Goal: Complete application form: Complete application form

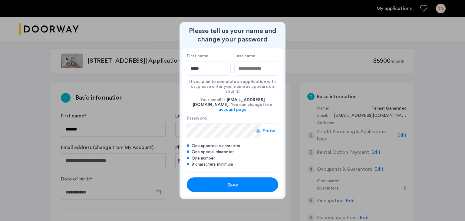
type input "*****"
type input "*******"
click at [267, 127] on span "Show" at bounding box center [269, 130] width 12 height 7
click at [232, 182] on span "Save" at bounding box center [233, 185] width 11 height 7
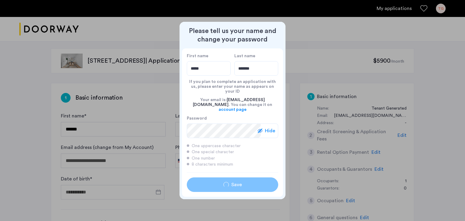
type input "*****"
type input "*******"
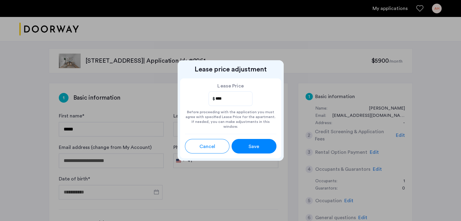
click at [228, 120] on div "Before proceeding with the application you must agree with specified Lease Pric…" at bounding box center [231, 117] width 92 height 23
click at [261, 147] on div "Save" at bounding box center [254, 146] width 20 height 7
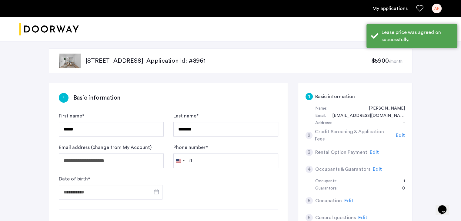
scroll to position [18, 0]
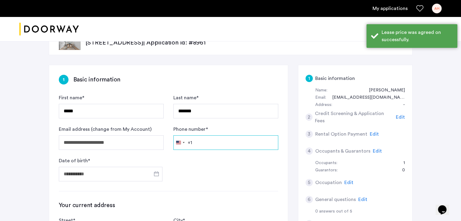
click at [211, 139] on input "Phone number *" at bounding box center [225, 142] width 105 height 15
click at [179, 143] on div "[GEOGRAPHIC_DATA] +1" at bounding box center [178, 143] width 5 height 4
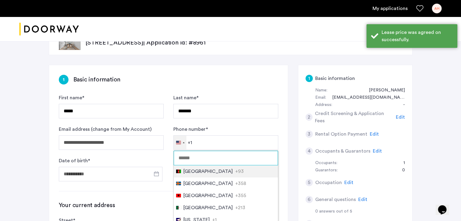
scroll to position [57, 0]
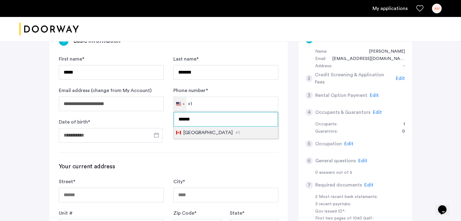
type input "******"
click at [190, 133] on span "[GEOGRAPHIC_DATA]" at bounding box center [207, 132] width 49 height 7
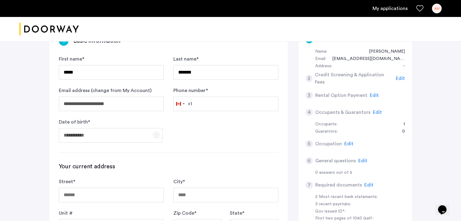
click at [157, 130] on span "Open calendar" at bounding box center [156, 135] width 15 height 15
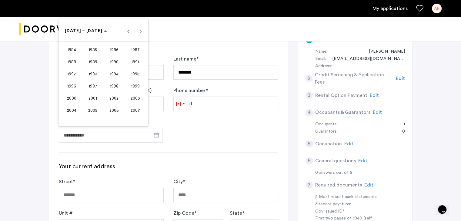
click at [111, 97] on span "2002" at bounding box center [114, 98] width 19 height 11
click at [114, 60] on span "MAR" at bounding box center [114, 62] width 19 height 11
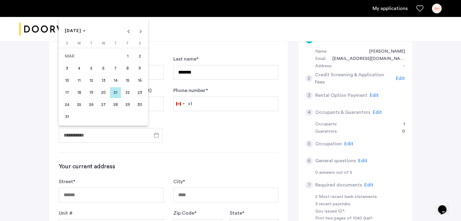
click at [75, 106] on span "25" at bounding box center [79, 104] width 11 height 11
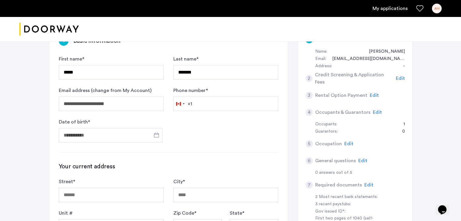
type input "**********"
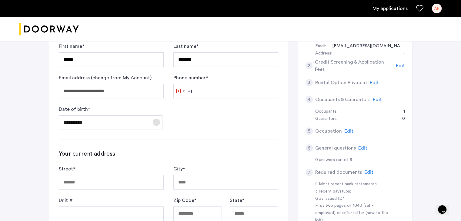
scroll to position [81, 0]
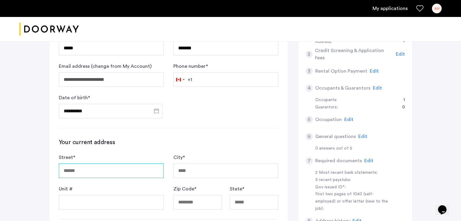
click at [127, 168] on input "Street *" at bounding box center [111, 171] width 105 height 15
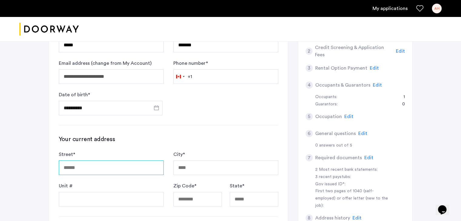
scroll to position [62, 0]
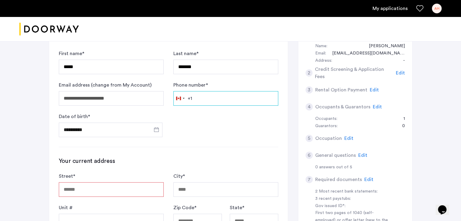
click at [201, 98] on input "Phone number *" at bounding box center [225, 98] width 105 height 15
type input "**********"
click at [223, 140] on div "**********" at bounding box center [168, 204] width 239 height 367
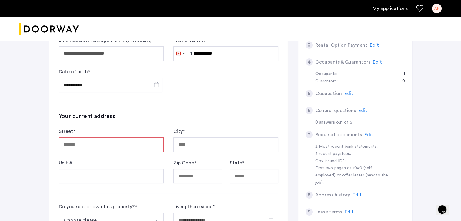
scroll to position [108, 0]
click at [149, 147] on input "Street *" at bounding box center [111, 144] width 105 height 15
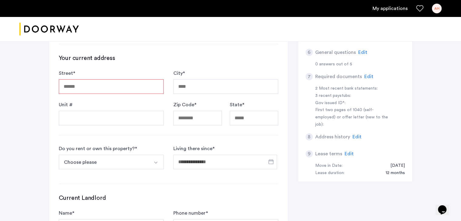
scroll to position [165, 0]
click at [249, 120] on input "State *" at bounding box center [254, 118] width 48 height 15
click at [103, 94] on form "Street * City * Unit # Zip Code * State *" at bounding box center [168, 98] width 219 height 56
click at [92, 89] on input "Street *" at bounding box center [111, 87] width 105 height 15
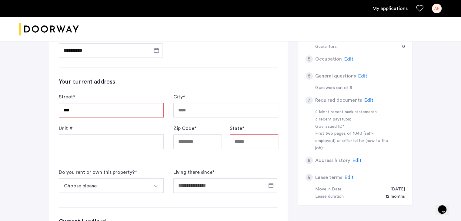
scroll to position [168, 0]
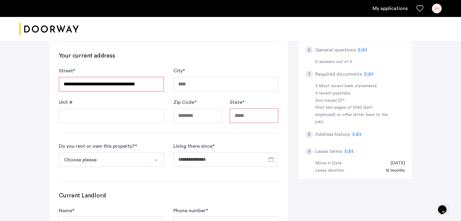
type input "**********"
type input "********"
type input "*****"
type input "**"
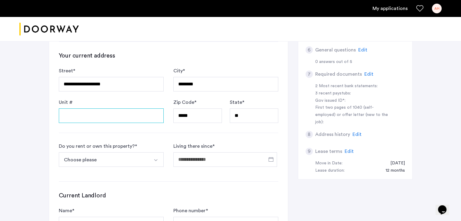
click at [128, 118] on input "Unit #" at bounding box center [111, 115] width 105 height 15
click at [156, 100] on div "Unit #" at bounding box center [111, 111] width 105 height 24
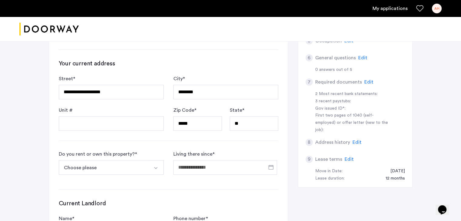
scroll to position [183, 0]
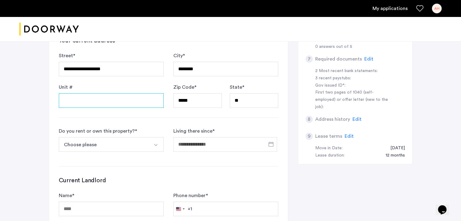
click at [127, 105] on input "Unit #" at bounding box center [111, 100] width 105 height 15
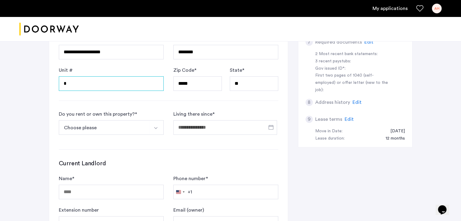
type input "*"
click at [127, 124] on button "Choose please" at bounding box center [104, 127] width 91 height 15
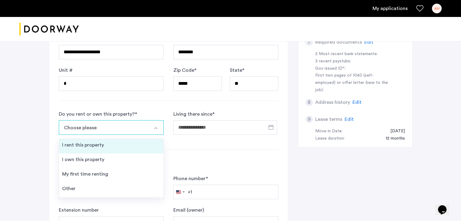
click at [112, 142] on li "I rent this property" at bounding box center [111, 146] width 104 height 15
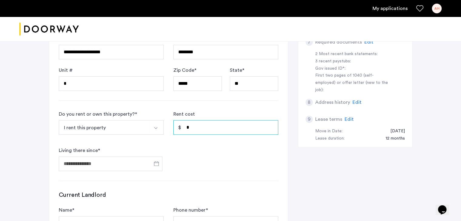
click at [213, 131] on input "*" at bounding box center [225, 127] width 105 height 15
click at [161, 165] on span "Open calendar" at bounding box center [156, 163] width 15 height 15
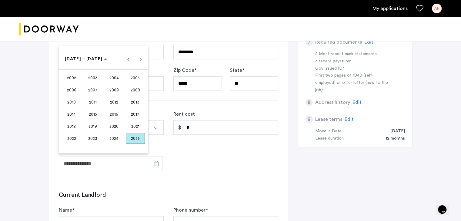
click at [137, 141] on span "2025" at bounding box center [135, 138] width 19 height 11
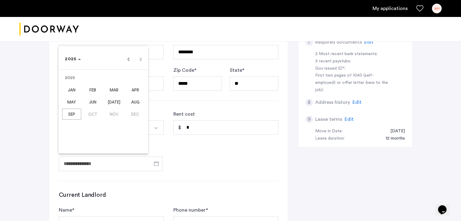
click at [72, 113] on span "SEP" at bounding box center [71, 114] width 19 height 11
click at [129, 105] on span "12" at bounding box center [127, 108] width 11 height 11
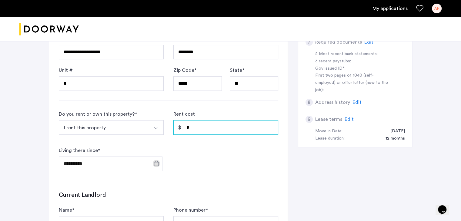
click at [196, 125] on input "*" at bounding box center [225, 127] width 105 height 15
click at [155, 162] on span "Open calendar" at bounding box center [156, 163] width 15 height 15
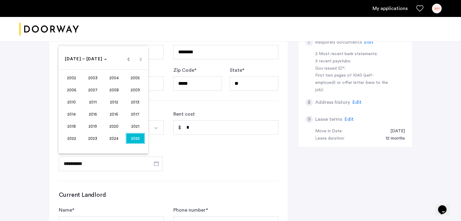
click at [141, 138] on span "2025" at bounding box center [135, 138] width 19 height 11
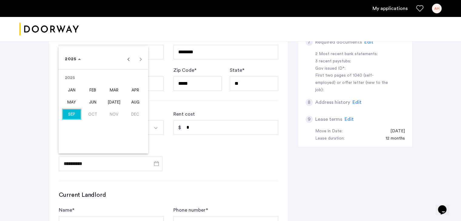
click at [64, 113] on span "SEP" at bounding box center [71, 114] width 19 height 11
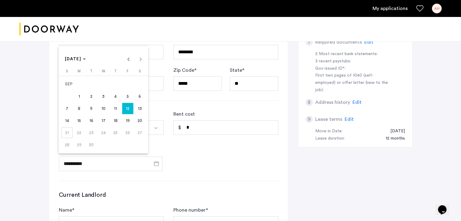
click at [69, 118] on span "14" at bounding box center [67, 120] width 11 height 11
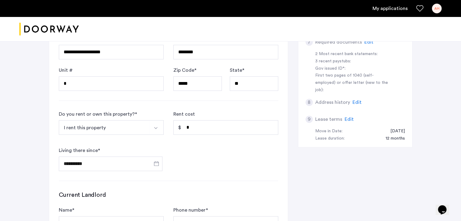
type input "**********"
click at [208, 128] on input "*" at bounding box center [225, 127] width 105 height 15
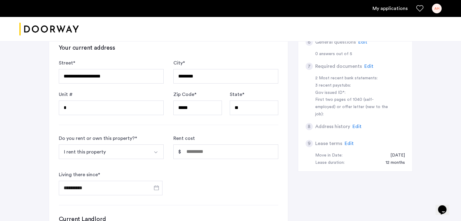
click at [125, 152] on button "I rent this property" at bounding box center [104, 152] width 91 height 15
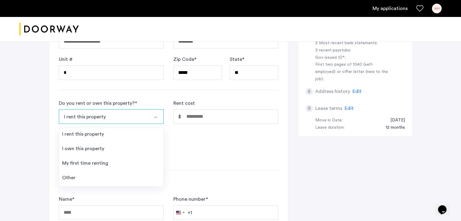
scroll to position [211, 0]
click at [109, 177] on li "Other" at bounding box center [111, 179] width 104 height 15
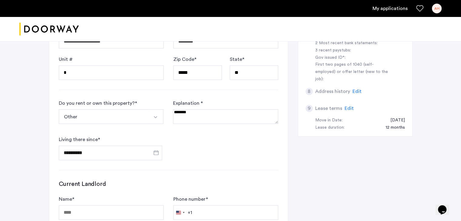
click at [185, 125] on div "Explanation *" at bounding box center [225, 114] width 105 height 29
click at [200, 117] on textarea at bounding box center [225, 116] width 105 height 15
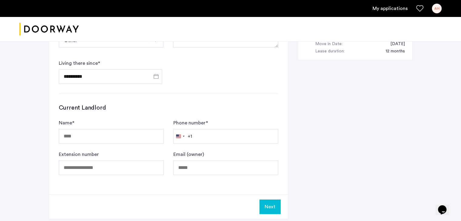
scroll to position [290, 0]
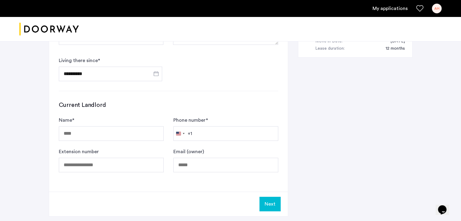
type textarea "******"
click at [117, 165] on input "Extension number" at bounding box center [111, 165] width 105 height 15
click at [85, 131] on input "Name *" at bounding box center [111, 133] width 105 height 15
type input "**********"
click at [219, 130] on input "Phone number *" at bounding box center [225, 133] width 105 height 15
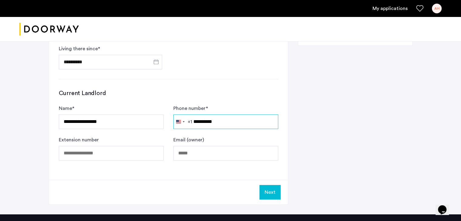
scroll to position [332, 0]
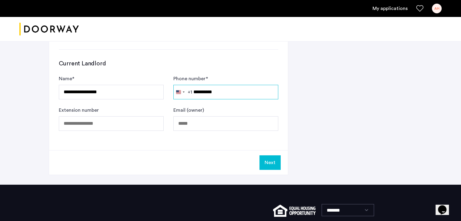
type input "**********"
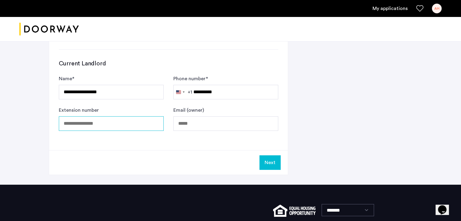
click at [112, 120] on input "Extension number" at bounding box center [111, 123] width 105 height 15
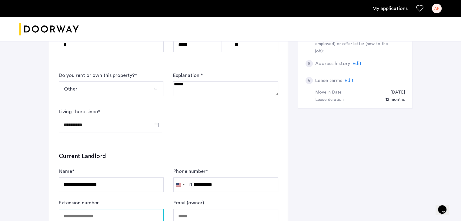
scroll to position [239, 0]
click at [154, 123] on span "Open calendar" at bounding box center [156, 124] width 15 height 15
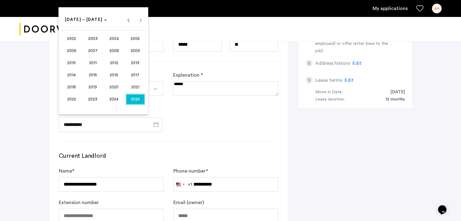
click at [133, 98] on span "2025" at bounding box center [135, 99] width 19 height 11
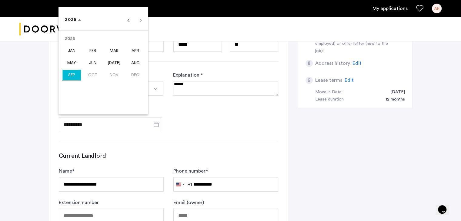
click at [113, 53] on span "MAR" at bounding box center [114, 50] width 19 height 11
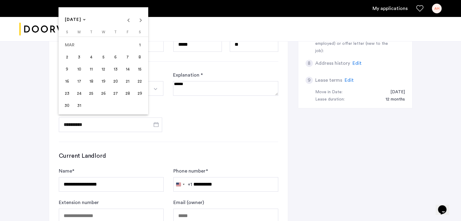
click at [141, 70] on span "15" at bounding box center [139, 69] width 11 height 11
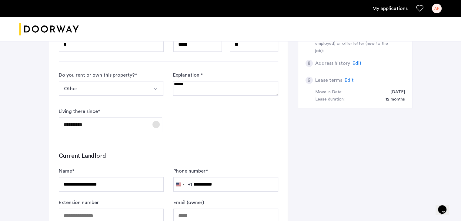
scroll to position [203, 0]
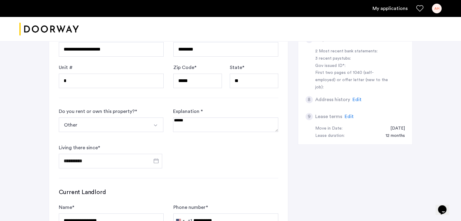
click at [236, 157] on form "**********" at bounding box center [168, 138] width 219 height 61
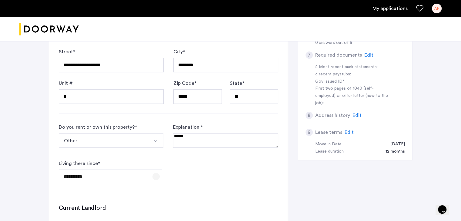
click at [157, 174] on span "Open calendar" at bounding box center [156, 176] width 15 height 15
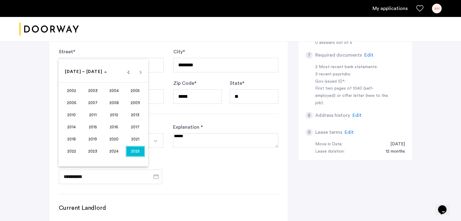
click at [131, 150] on span "2025" at bounding box center [135, 151] width 19 height 11
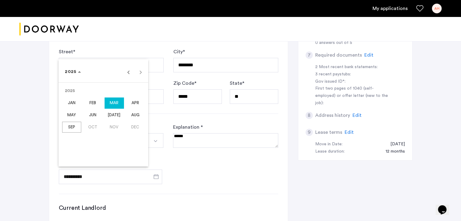
click at [68, 127] on span "SEP" at bounding box center [71, 127] width 19 height 11
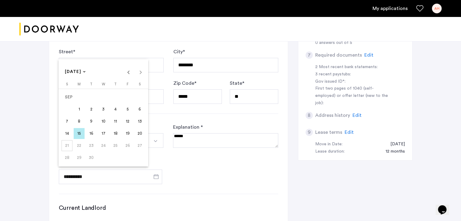
click at [80, 135] on span "15" at bounding box center [79, 133] width 11 height 11
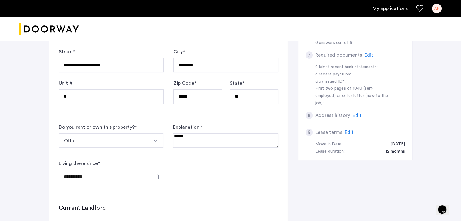
type input "**********"
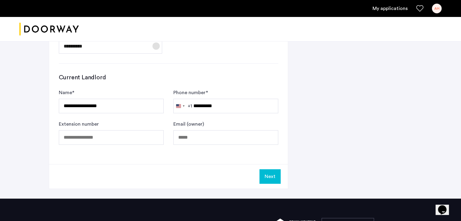
scroll to position [319, 0]
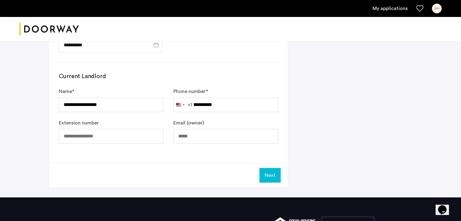
click at [274, 178] on button "Next" at bounding box center [269, 175] width 21 height 15
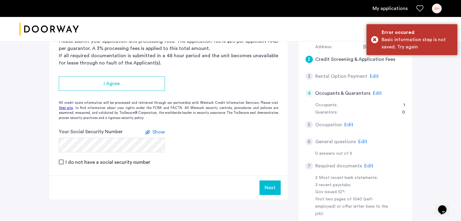
scroll to position [32, 0]
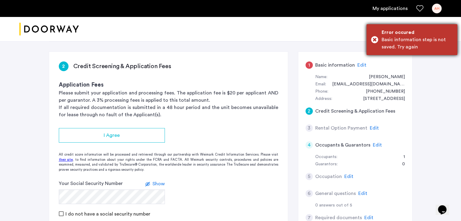
click at [395, 33] on div "Error occured" at bounding box center [417, 32] width 71 height 7
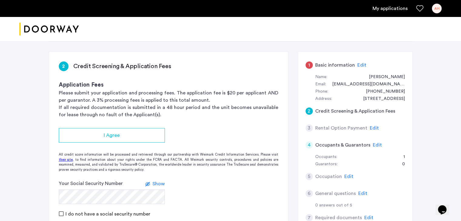
click at [359, 67] on span "Edit" at bounding box center [361, 65] width 9 height 5
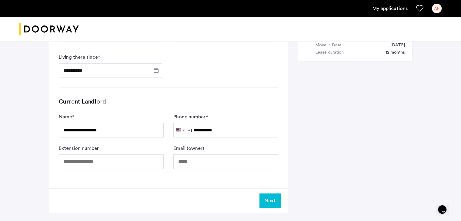
scroll to position [293, 0]
click at [156, 71] on span "Open calendar" at bounding box center [156, 70] width 15 height 15
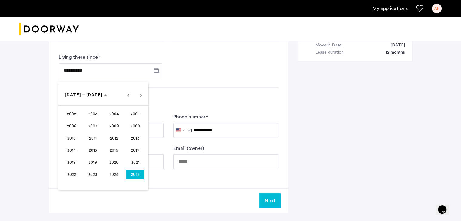
click at [137, 174] on span "2025" at bounding box center [135, 174] width 19 height 11
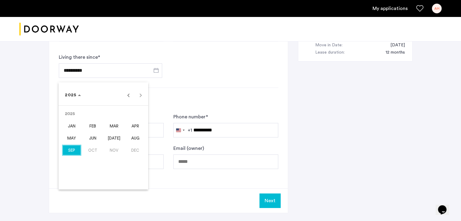
click at [76, 150] on span "SEP" at bounding box center [71, 150] width 19 height 11
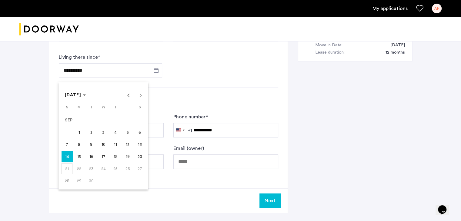
click at [78, 156] on span "15" at bounding box center [79, 156] width 11 height 11
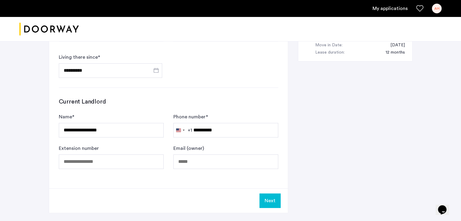
type input "**********"
click at [176, 188] on div "Next" at bounding box center [168, 200] width 239 height 25
click at [269, 199] on button "Next" at bounding box center [269, 201] width 21 height 15
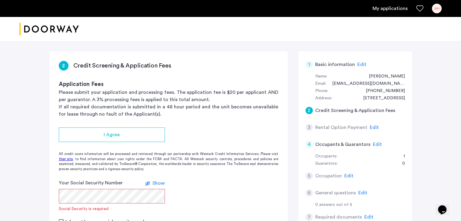
scroll to position [32, 0]
click at [370, 127] on span "Edit" at bounding box center [374, 127] width 9 height 5
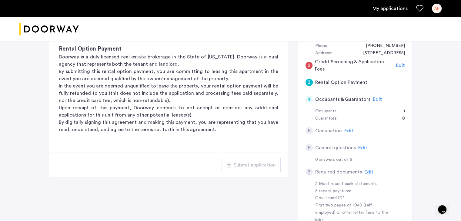
scroll to position [77, 0]
click at [351, 131] on span "Edit" at bounding box center [348, 131] width 9 height 5
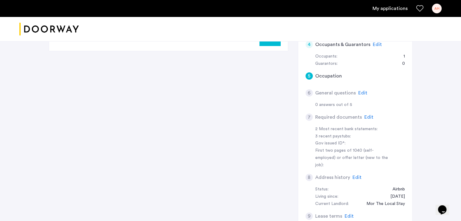
scroll to position [164, 0]
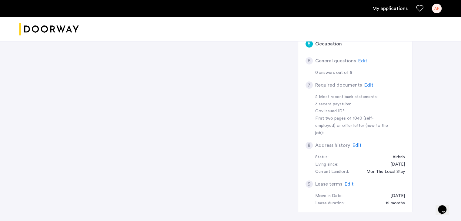
click at [348, 182] on span "Edit" at bounding box center [349, 184] width 9 height 5
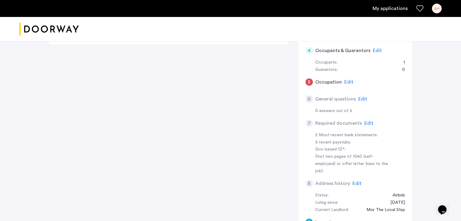
scroll to position [126, 0]
click at [358, 181] on span "Edit" at bounding box center [356, 183] width 9 height 5
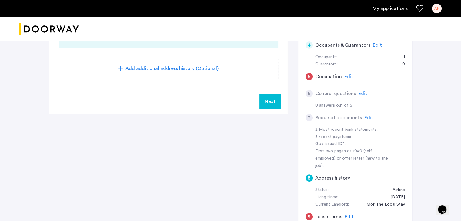
scroll to position [132, 0]
click at [366, 117] on span "Edit" at bounding box center [368, 117] width 9 height 5
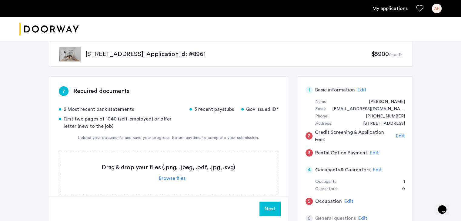
scroll to position [112, 0]
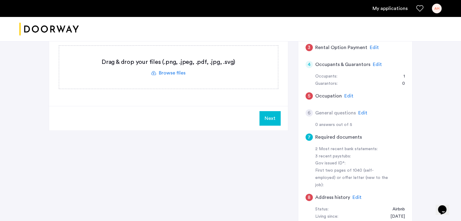
click at [359, 114] on span "Edit" at bounding box center [362, 113] width 9 height 5
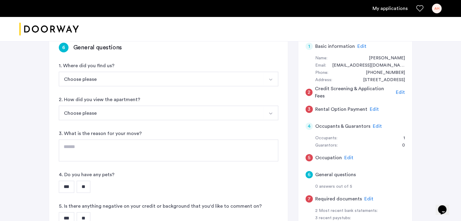
scroll to position [45, 0]
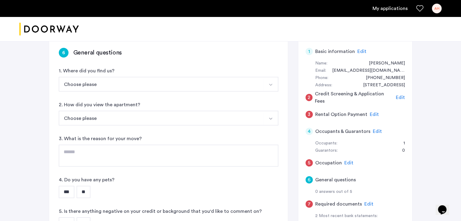
click at [347, 161] on span "Edit" at bounding box center [348, 163] width 9 height 5
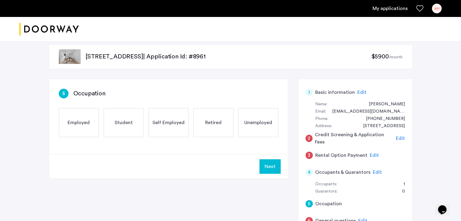
scroll to position [5, 0]
click at [374, 171] on span "Edit" at bounding box center [377, 172] width 9 height 5
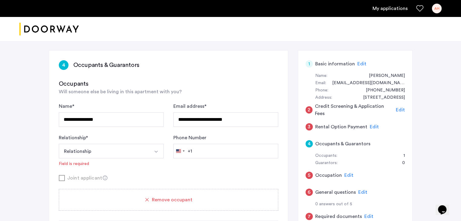
scroll to position [32, 0]
click at [374, 127] on span "Edit" at bounding box center [374, 127] width 9 height 5
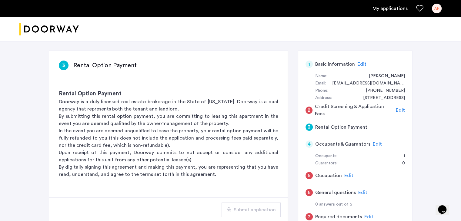
scroll to position [25, 0]
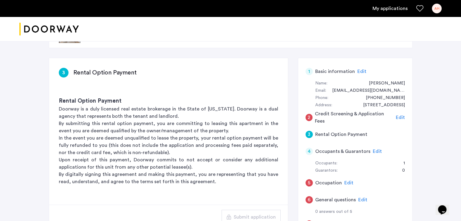
click at [400, 116] on span "Edit" at bounding box center [400, 117] width 9 height 5
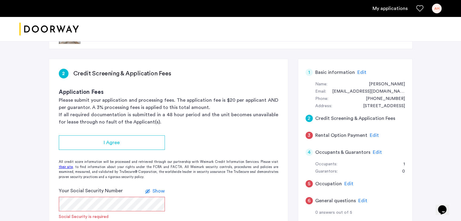
scroll to position [38, 0]
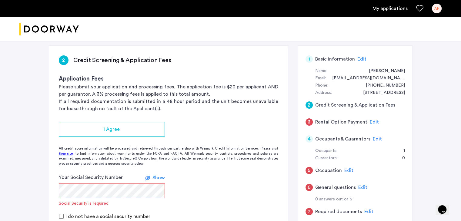
click at [375, 139] on span "Edit" at bounding box center [377, 139] width 9 height 5
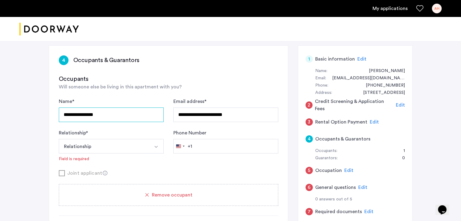
click at [95, 116] on input "**********" at bounding box center [111, 115] width 105 height 15
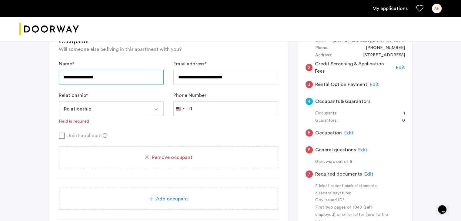
scroll to position [76, 0]
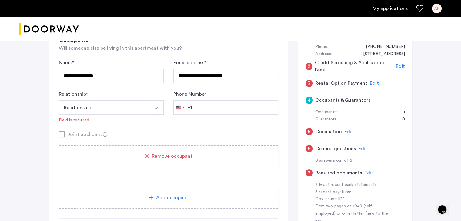
click at [103, 133] on icon at bounding box center [105, 134] width 5 height 5
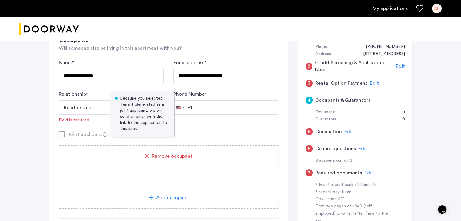
click at [105, 123] on form "**********" at bounding box center [168, 98] width 219 height 79
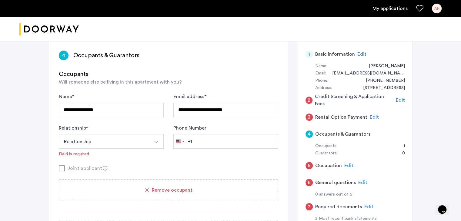
scroll to position [4, 0]
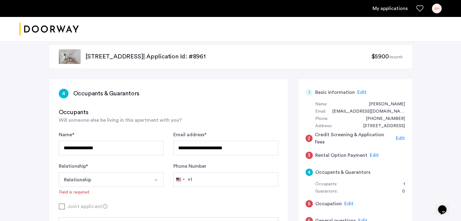
click at [400, 136] on span "Edit" at bounding box center [400, 138] width 9 height 5
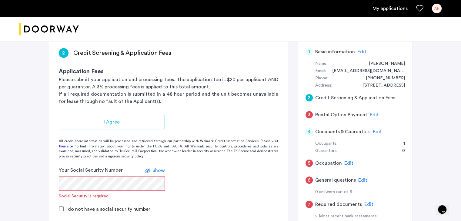
scroll to position [22, 0]
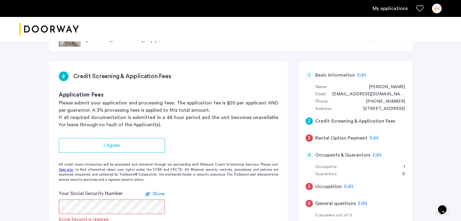
click at [370, 137] on span "Edit" at bounding box center [374, 138] width 9 height 5
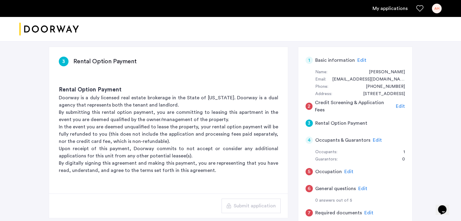
scroll to position [37, 0]
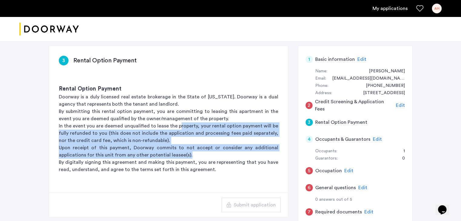
drag, startPoint x: 182, startPoint y: 126, endPoint x: 198, endPoint y: 152, distance: 30.2
click at [198, 152] on div "Rental Option Payment Doorway is a duly licensed real estate brokerage in the S…" at bounding box center [168, 129] width 239 height 108
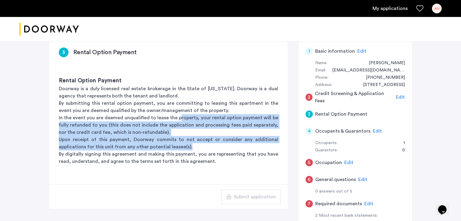
scroll to position [46, 0]
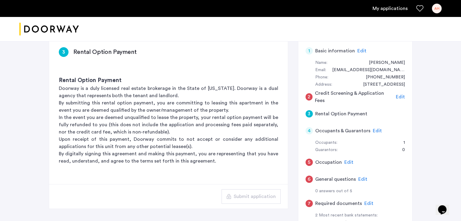
click at [198, 152] on p "By digitally signing this agreement and making this payment, you are representi…" at bounding box center [168, 157] width 219 height 15
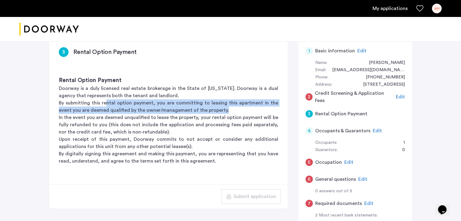
drag, startPoint x: 105, startPoint y: 105, endPoint x: 220, endPoint y: 108, distance: 115.2
click at [220, 108] on p "By submitting this rental option payment, you are committing to leasing this ap…" at bounding box center [168, 106] width 219 height 15
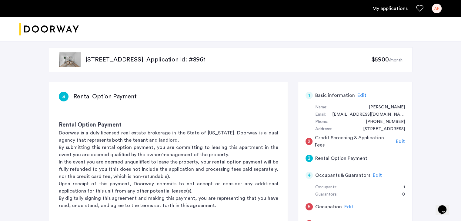
scroll to position [0, 0]
